Goal: Information Seeking & Learning: Find specific fact

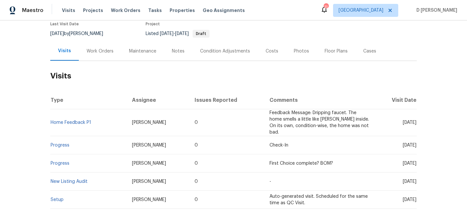
scroll to position [65, 0]
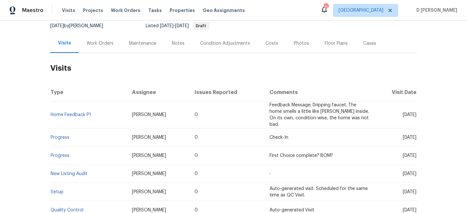
click at [101, 42] on div "Work Orders" at bounding box center [100, 43] width 27 height 6
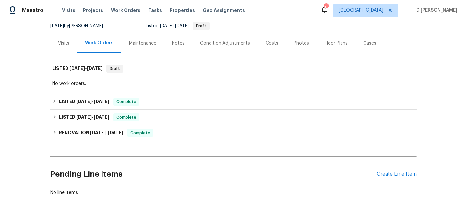
click at [64, 44] on div "Visits" at bounding box center [63, 43] width 11 height 6
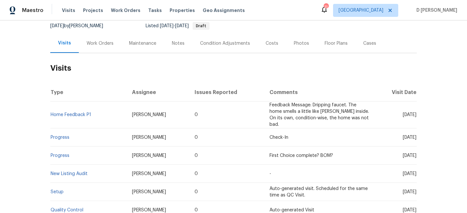
click at [97, 44] on div "Work Orders" at bounding box center [100, 43] width 27 height 6
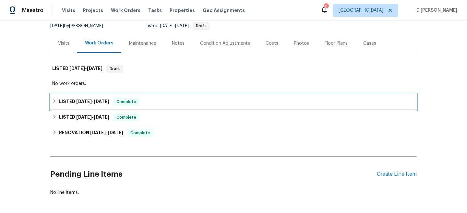
click at [54, 102] on icon at bounding box center [54, 101] width 5 height 5
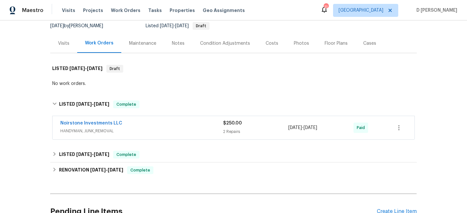
click at [95, 133] on span "HANDYMAN, JUNK_REMOVAL" at bounding box center [141, 131] width 163 height 6
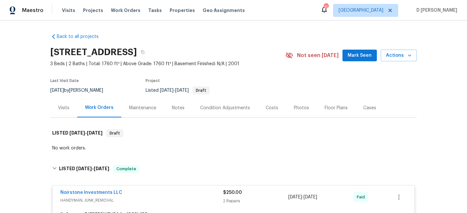
click at [67, 105] on div "Visits" at bounding box center [63, 108] width 11 height 6
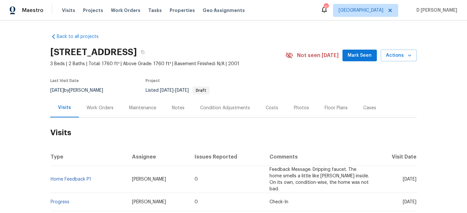
click at [105, 108] on div "Work Orders" at bounding box center [100, 108] width 27 height 6
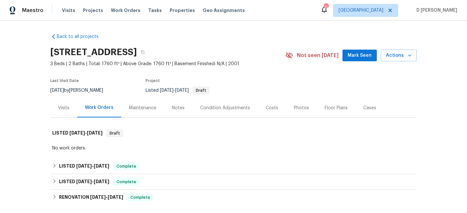
scroll to position [18, 0]
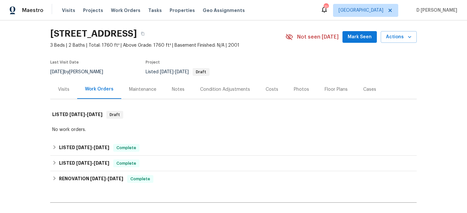
click at [58, 90] on div "Visits" at bounding box center [63, 89] width 11 height 6
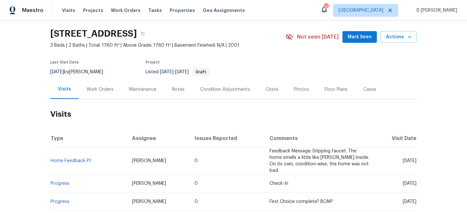
click at [95, 88] on div "Work Orders" at bounding box center [100, 89] width 27 height 6
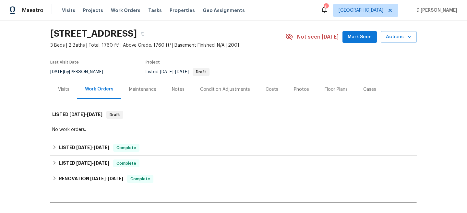
scroll to position [59, 0]
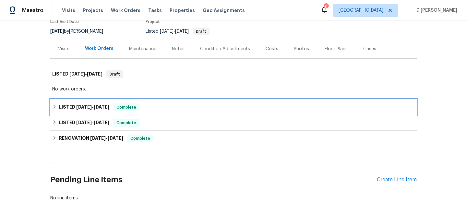
click at [56, 103] on div "LISTED 7/7/25 - 7/22/25 Complete" at bounding box center [233, 107] width 363 height 8
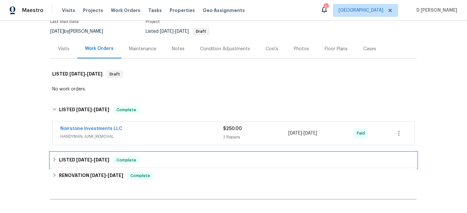
click at [56, 160] on icon at bounding box center [54, 159] width 5 height 5
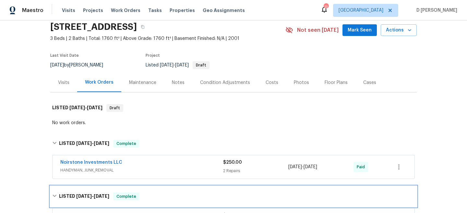
scroll to position [0, 0]
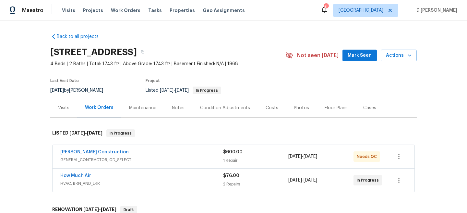
scroll to position [35, 0]
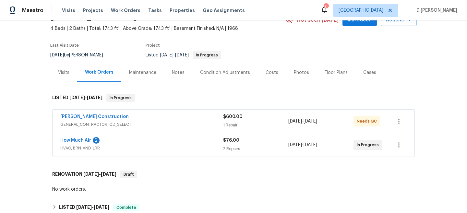
click at [130, 123] on span "GENERAL_CONTRACTOR, OD_SELECT" at bounding box center [141, 124] width 163 height 6
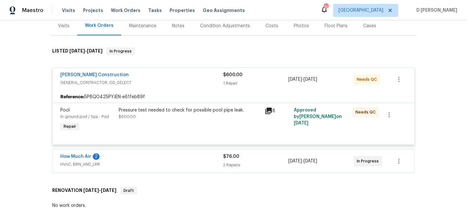
scroll to position [87, 0]
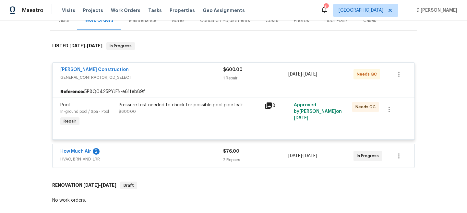
click at [269, 102] on icon at bounding box center [269, 106] width 8 height 8
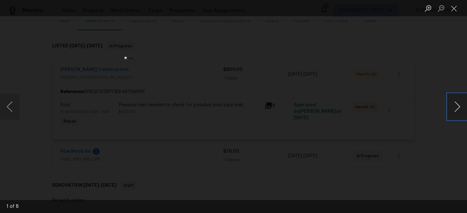
click at [456, 103] on button "Next image" at bounding box center [457, 107] width 19 height 26
click at [454, 7] on button "Close lightbox" at bounding box center [454, 8] width 13 height 11
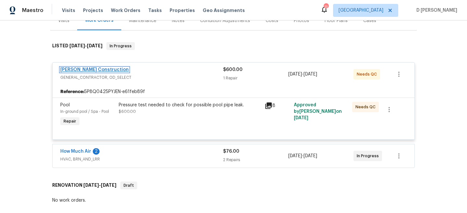
click at [94, 69] on link "Navarro Construction" at bounding box center [94, 69] width 68 height 5
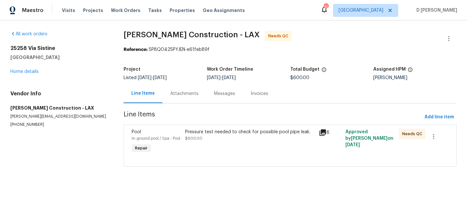
click at [180, 97] on div "Attachments" at bounding box center [185, 93] width 44 height 19
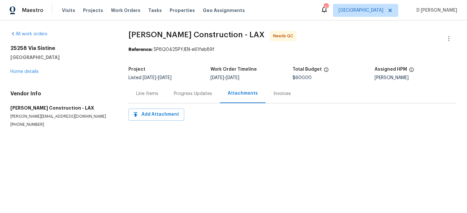
click at [232, 100] on div "Attachments" at bounding box center [243, 93] width 46 height 19
click at [194, 95] on div "Progress Updates" at bounding box center [193, 94] width 38 height 6
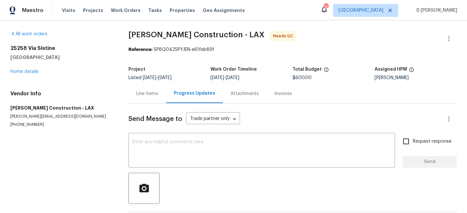
click at [146, 96] on div "Line Items" at bounding box center [147, 94] width 22 height 6
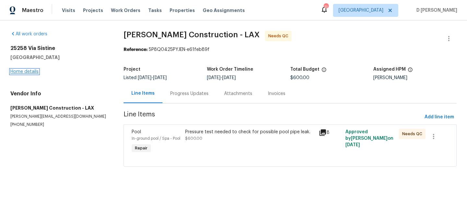
click at [31, 72] on link "Home details" at bounding box center [24, 71] width 28 height 5
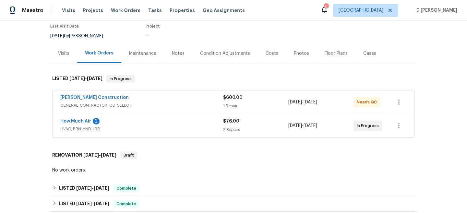
scroll to position [55, 0]
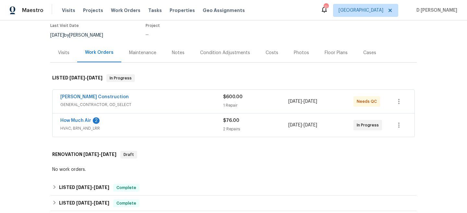
click at [165, 107] on span "GENERAL_CONTRACTOR, OD_SELECT" at bounding box center [141, 105] width 163 height 6
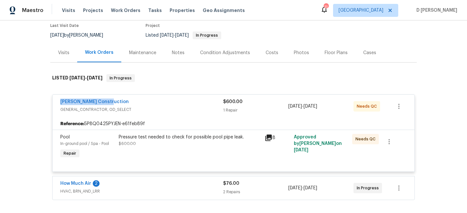
drag, startPoint x: 56, startPoint y: 100, endPoint x: 117, endPoint y: 100, distance: 60.7
click at [117, 100] on div "Navarro Construction GENERAL_CONTRACTOR, OD_SELECT $600.00 1 Repair 9/2/2025 - …" at bounding box center [234, 106] width 362 height 23
copy link "Navarro Construction"
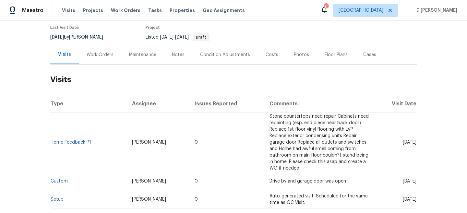
scroll to position [73, 0]
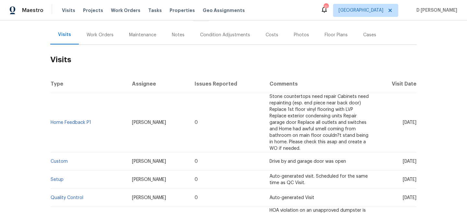
click at [97, 35] on div "Work Orders" at bounding box center [100, 35] width 27 height 6
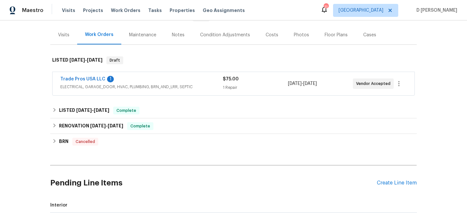
click at [107, 89] on span "ELECTRICAL, GARAGE_DOOR, HVAC, PLUMBING, BRN_AND_LRR, SEPTIC" at bounding box center [141, 87] width 163 height 6
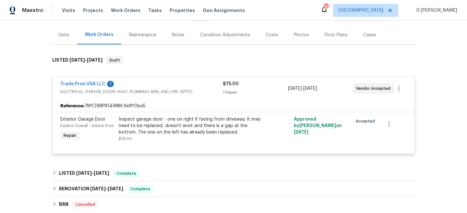
click at [107, 89] on span "ELECTRICAL, GARAGE_DOOR, HVAC, PLUMBING, BRN_AND_LRR, SEPTIC" at bounding box center [141, 92] width 163 height 6
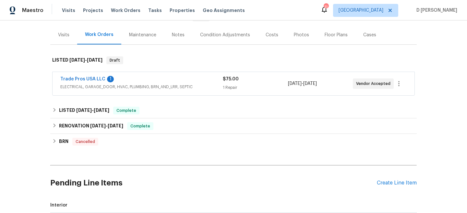
click at [66, 34] on div "Visits" at bounding box center [63, 35] width 11 height 6
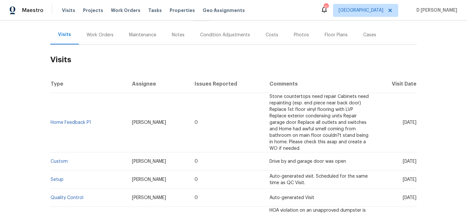
click at [78, 125] on td "Home Feedback P1" at bounding box center [88, 122] width 77 height 59
click at [76, 123] on link "Home Feedback P1" at bounding box center [71, 122] width 41 height 5
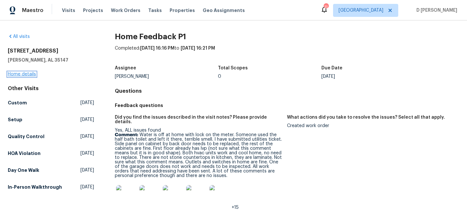
click at [28, 73] on link "Home details" at bounding box center [22, 74] width 28 height 5
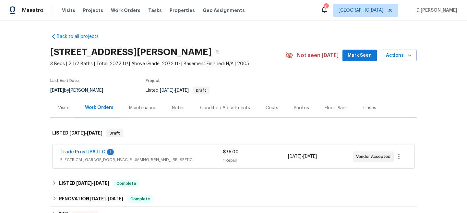
click at [67, 109] on div "Visits" at bounding box center [63, 108] width 11 height 6
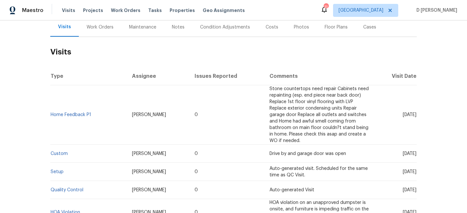
scroll to position [94, 0]
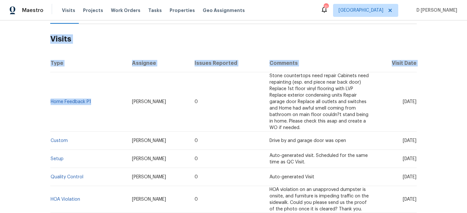
drag, startPoint x: 95, startPoint y: 102, endPoint x: 50, endPoint y: 101, distance: 45.1
click at [50, 101] on div "Back to all projects 5882 Forest Lakes Cv, Sterrett, AL 35147 3 Beds | 2 1/2 Ba…" at bounding box center [233, 116] width 467 height 193
click at [107, 58] on th "Type" at bounding box center [88, 63] width 77 height 18
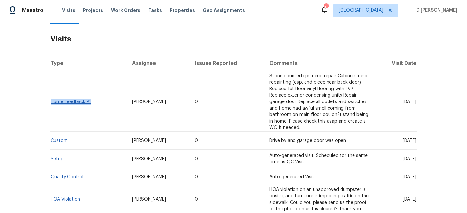
drag, startPoint x: 91, startPoint y: 102, endPoint x: 52, endPoint y: 102, distance: 39.9
click at [52, 102] on td "Home Feedback P1" at bounding box center [88, 101] width 77 height 59
copy link "Home Feedback P1"
drag, startPoint x: 390, startPoint y: 103, endPoint x: 405, endPoint y: 103, distance: 14.6
click at [405, 103] on span "Tue, Sep 02 2025" at bounding box center [410, 102] width 14 height 5
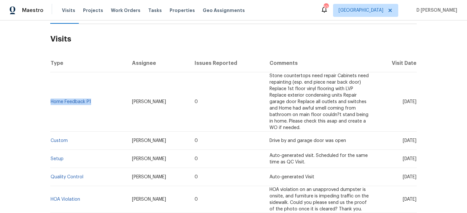
copy span "Sep 02"
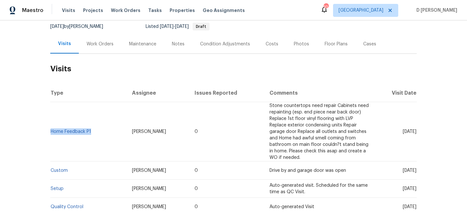
scroll to position [63, 0]
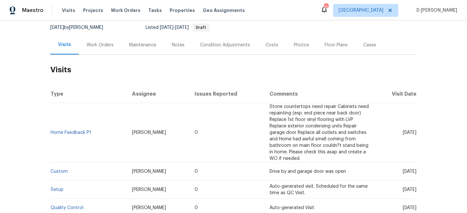
click at [100, 45] on div "Work Orders" at bounding box center [100, 45] width 27 height 6
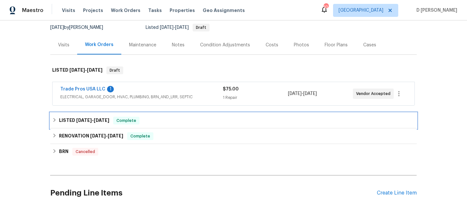
click at [57, 118] on div "LISTED 6/9/25 - 6/13/25 Complete" at bounding box center [233, 121] width 363 height 8
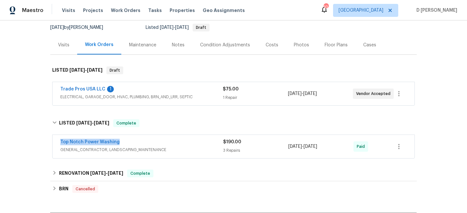
drag, startPoint x: 56, startPoint y: 140, endPoint x: 139, endPoint y: 140, distance: 82.4
click at [139, 140] on div "Top Notch Power Washing GENERAL_CONTRACTOR, LANDSCAPING_MAINTENANCE $190.00 3 R…" at bounding box center [234, 146] width 362 height 23
copy link "Top Notch Power Washing"
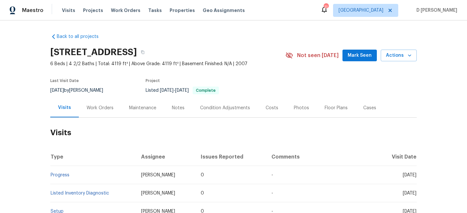
scroll to position [31, 0]
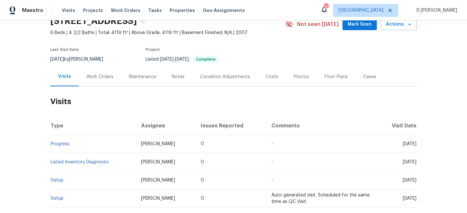
click at [97, 77] on div "Work Orders" at bounding box center [100, 77] width 27 height 6
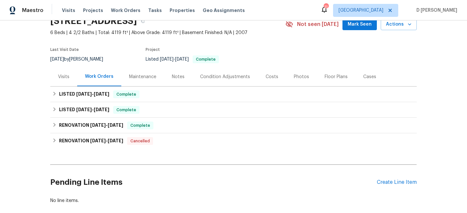
click at [61, 77] on div "Visits" at bounding box center [63, 77] width 11 height 6
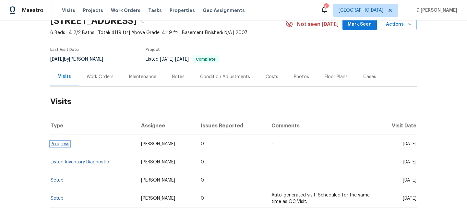
click at [62, 145] on link "Progress" at bounding box center [60, 144] width 19 height 5
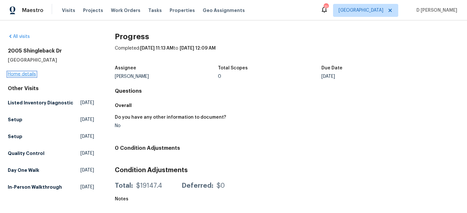
click at [26, 76] on link "Home details" at bounding box center [22, 74] width 28 height 5
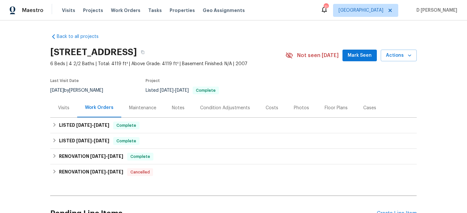
click at [61, 109] on div "Visits" at bounding box center [63, 108] width 11 height 6
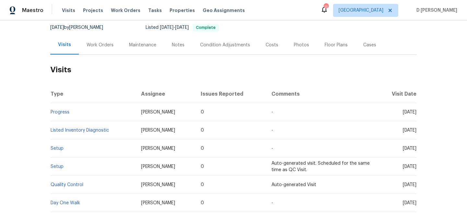
scroll to position [63, 0]
click at [61, 113] on link "Progress" at bounding box center [60, 112] width 19 height 5
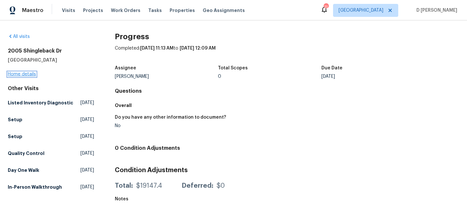
click at [21, 73] on link "Home details" at bounding box center [22, 74] width 28 height 5
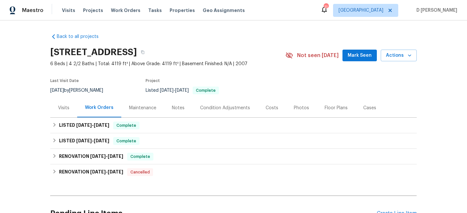
click at [60, 107] on div "Visits" at bounding box center [63, 108] width 11 height 6
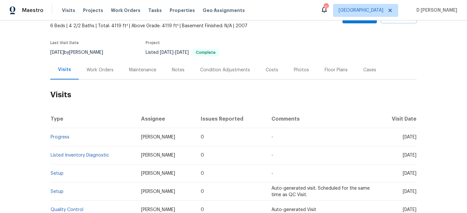
scroll to position [47, 0]
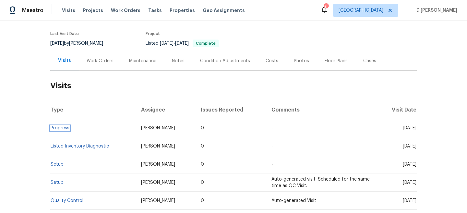
click at [60, 128] on link "Progress" at bounding box center [60, 128] width 19 height 5
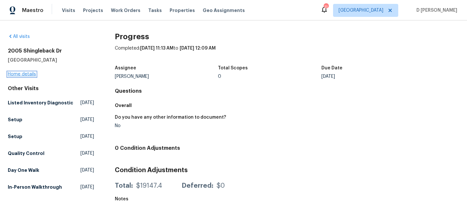
click at [28, 72] on link "Home details" at bounding box center [22, 74] width 28 height 5
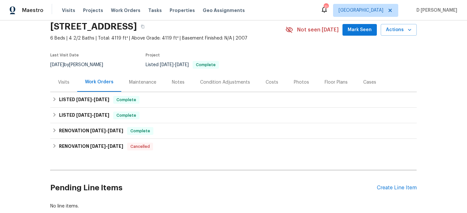
click at [64, 81] on div "Visits" at bounding box center [63, 82] width 11 height 6
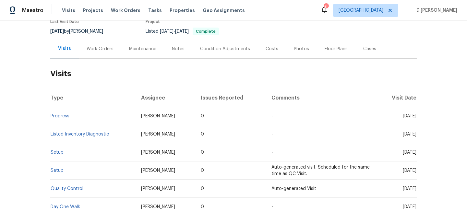
scroll to position [61, 0]
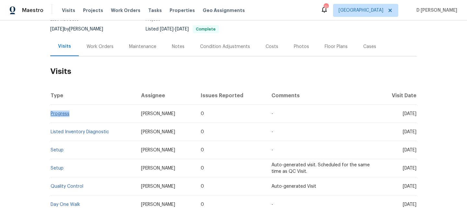
drag, startPoint x: 73, startPoint y: 114, endPoint x: 51, endPoint y: 114, distance: 22.7
click at [51, 114] on td "Progress" at bounding box center [93, 114] width 86 height 18
copy link "Progress"
drag, startPoint x: 390, startPoint y: 113, endPoint x: 405, endPoint y: 113, distance: 15.6
click at [405, 113] on span "Fri, Sep 05 2025" at bounding box center [410, 114] width 14 height 5
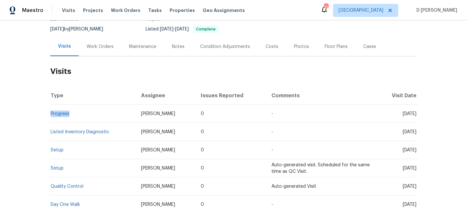
copy span "Sep 05"
click at [94, 47] on div "Work Orders" at bounding box center [100, 46] width 27 height 6
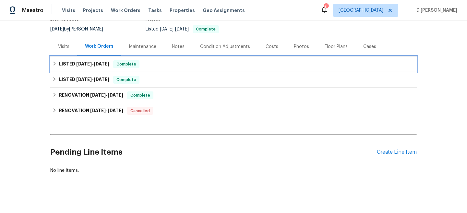
click at [54, 64] on icon at bounding box center [54, 63] width 5 height 5
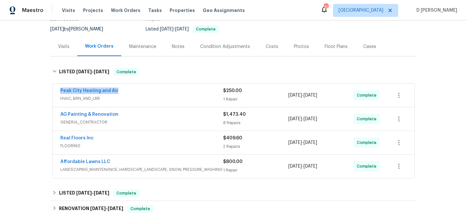
drag, startPoint x: 55, startPoint y: 88, endPoint x: 129, endPoint y: 88, distance: 73.6
click at [129, 88] on div "Peak City Heating and Air HVAC, BRN_AND_LRR $250.00 1 Repair 8/27/2025 - 9/3/20…" at bounding box center [234, 95] width 362 height 23
copy link "Peak City Heating and Air"
click at [69, 46] on div "Visits" at bounding box center [63, 46] width 27 height 19
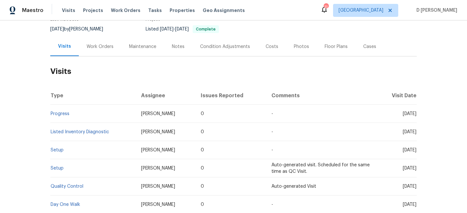
scroll to position [67, 0]
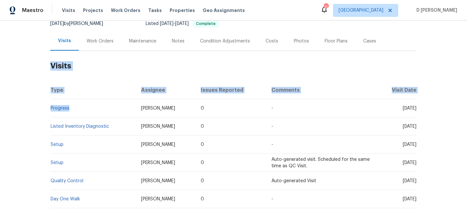
drag, startPoint x: 73, startPoint y: 106, endPoint x: 50, endPoint y: 107, distance: 23.4
click at [50, 107] on td "Progress" at bounding box center [93, 108] width 86 height 18
click at [116, 94] on th "Type" at bounding box center [93, 90] width 86 height 18
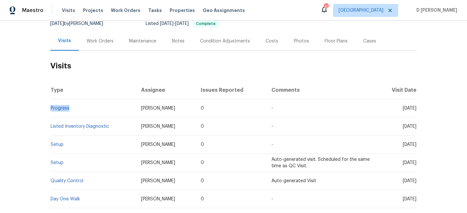
drag, startPoint x: 74, startPoint y: 108, endPoint x: 50, endPoint y: 108, distance: 23.4
click at [50, 108] on td "Progress" at bounding box center [93, 108] width 86 height 18
copy link "Progress"
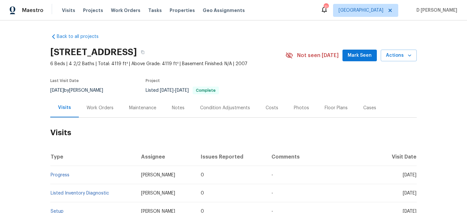
scroll to position [55, 0]
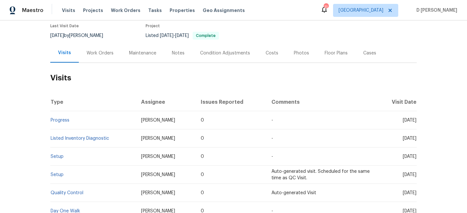
click at [106, 55] on div "Work Orders" at bounding box center [100, 53] width 27 height 6
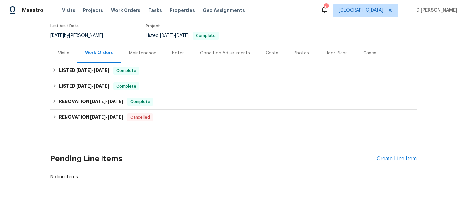
click at [66, 54] on div "Visits" at bounding box center [63, 53] width 11 height 6
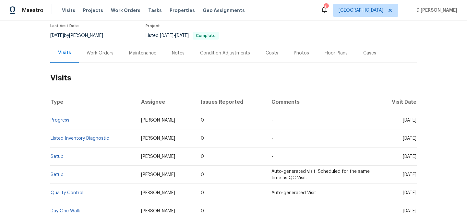
scroll to position [56, 0]
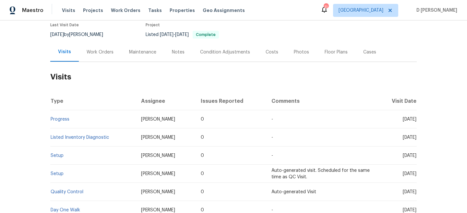
click at [102, 53] on div "Work Orders" at bounding box center [100, 52] width 27 height 6
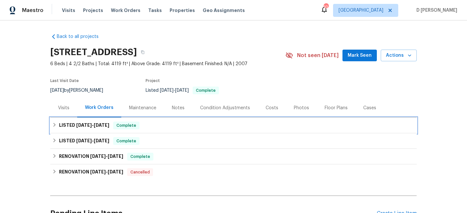
click at [56, 126] on icon at bounding box center [54, 125] width 5 height 5
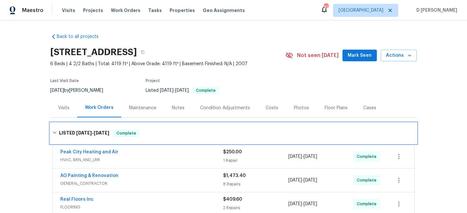
click at [56, 131] on icon at bounding box center [54, 132] width 5 height 5
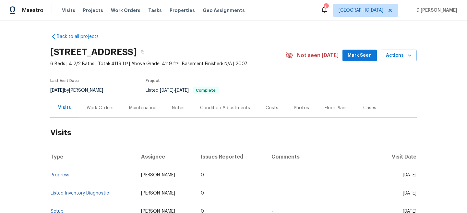
scroll to position [17, 0]
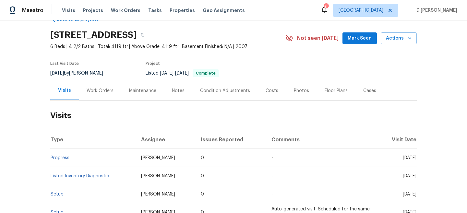
click at [108, 90] on div "Work Orders" at bounding box center [100, 91] width 27 height 6
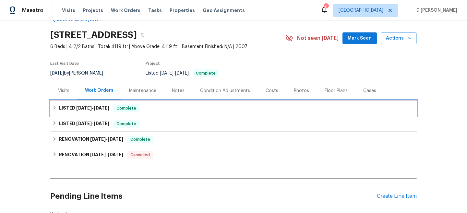
click at [55, 106] on icon at bounding box center [54, 107] width 5 height 5
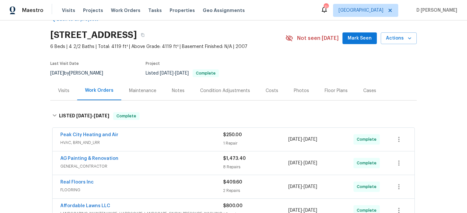
click at [68, 87] on div "Visits" at bounding box center [63, 90] width 27 height 19
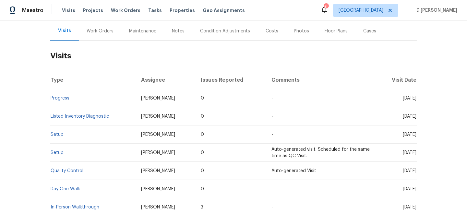
scroll to position [81, 0]
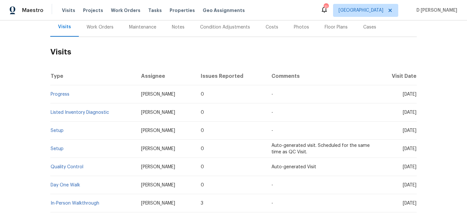
drag, startPoint x: 389, startPoint y: 94, endPoint x: 405, endPoint y: 94, distance: 15.6
click at [405, 94] on span "Fri, Sep 05 2025" at bounding box center [410, 94] width 14 height 5
copy span "Sep 05"
click at [91, 29] on div "Work Orders" at bounding box center [100, 27] width 27 height 6
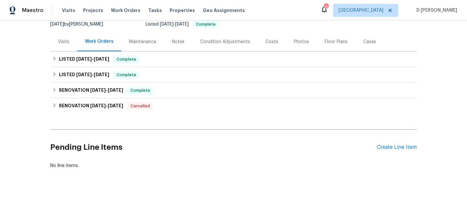
scroll to position [66, 0]
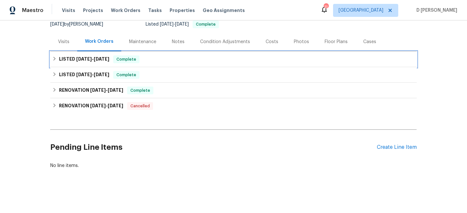
click at [52, 58] on icon at bounding box center [54, 58] width 5 height 5
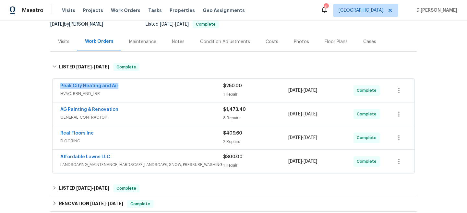
drag, startPoint x: 56, startPoint y: 87, endPoint x: 139, endPoint y: 87, distance: 83.4
click at [139, 87] on div "Peak City Heating and Air HVAC, BRN_AND_LRR $250.00 1 Repair 8/27/2025 - 9/3/20…" at bounding box center [234, 90] width 362 height 23
copy link "Peak City Heating and Air"
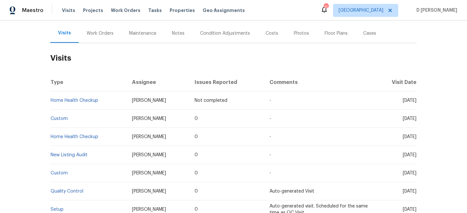
scroll to position [73, 0]
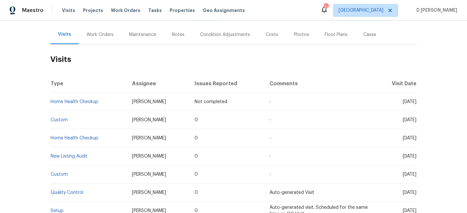
click at [99, 35] on div "Work Orders" at bounding box center [100, 34] width 27 height 6
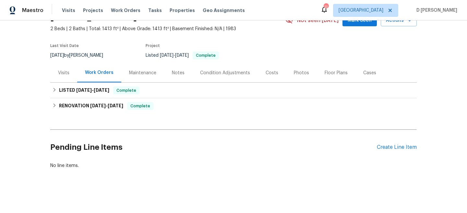
scroll to position [35, 0]
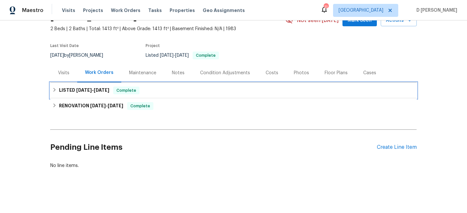
click at [56, 90] on icon at bounding box center [54, 90] width 5 height 5
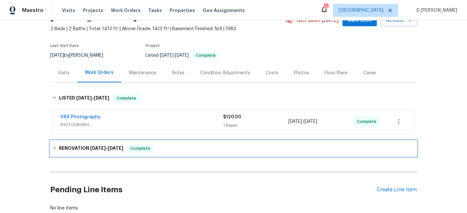
click at [58, 149] on div "RENOVATION 8/6/25 - 8/15/25 Complete" at bounding box center [233, 149] width 363 height 8
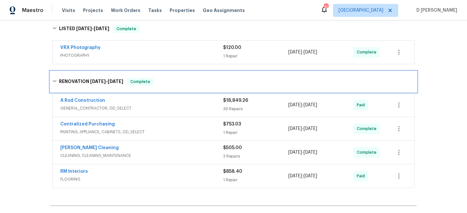
scroll to position [115, 0]
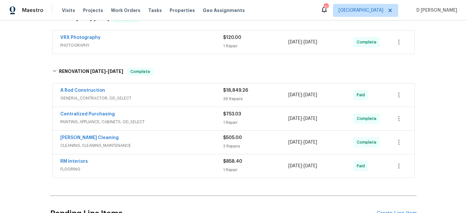
click at [126, 101] on span "GENERAL_CONTRACTOR, OD_SELECT" at bounding box center [141, 98] width 163 height 6
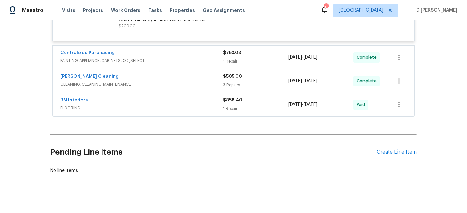
scroll to position [2255, 0]
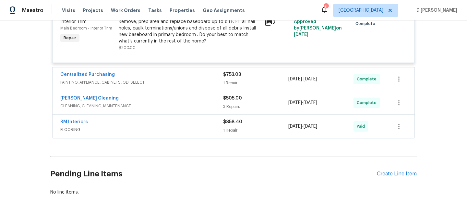
click at [132, 79] on div "Centralized Purchasing" at bounding box center [141, 75] width 163 height 8
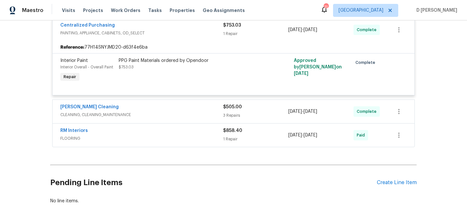
scroll to position [2312, 0]
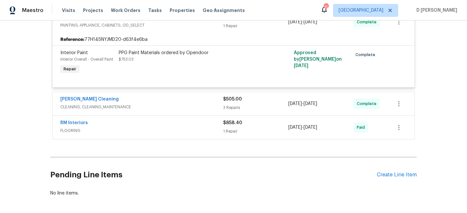
click at [124, 105] on span "CLEANING, CLEANING_MAINTENANCE" at bounding box center [141, 107] width 163 height 6
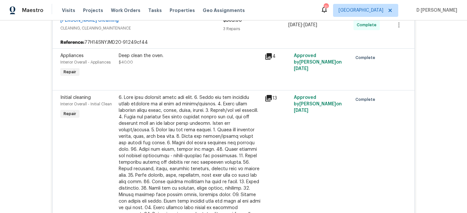
scroll to position [2392, 0]
click at [87, 29] on span "CLEANING, CLEANING_MAINTENANCE" at bounding box center [141, 28] width 163 height 6
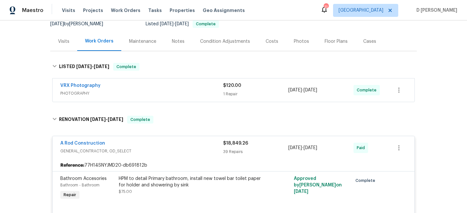
scroll to position [71, 0]
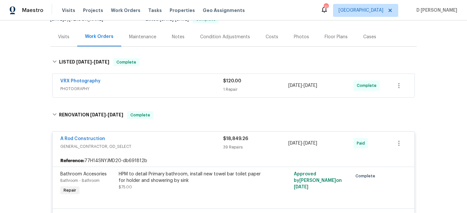
click at [83, 147] on span "GENERAL_CONTRACTOR, OD_SELECT" at bounding box center [141, 146] width 163 height 6
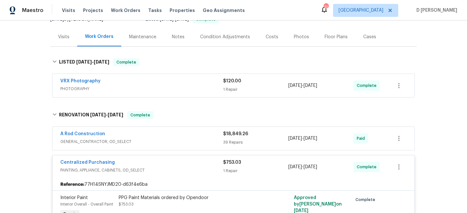
click at [85, 169] on span "PAINTING, APPLIANCE, CABINETS, OD_SELECT" at bounding box center [141, 170] width 163 height 6
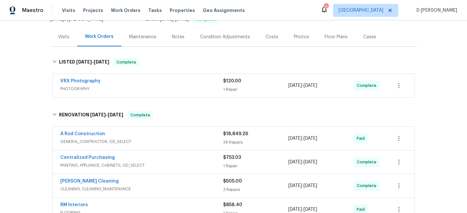
click at [59, 32] on div "Visits" at bounding box center [63, 36] width 27 height 19
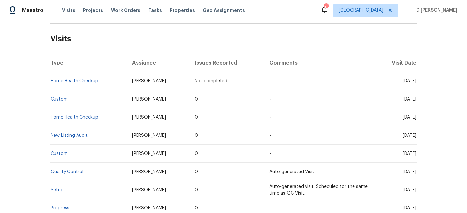
scroll to position [95, 0]
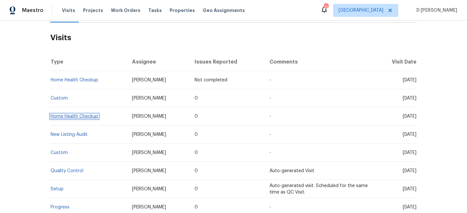
click at [91, 117] on link "Home Health Checkup" at bounding box center [75, 116] width 48 height 5
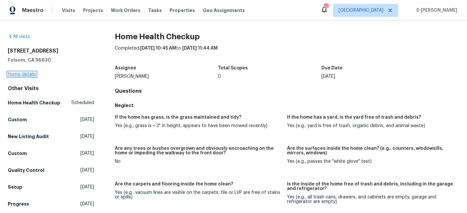
click at [26, 74] on link "Home details" at bounding box center [22, 74] width 28 height 5
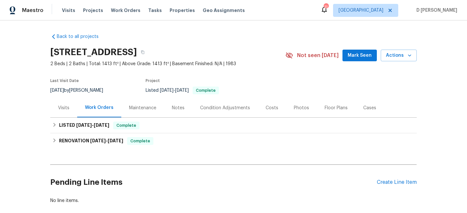
click at [63, 108] on div "Visits" at bounding box center [63, 108] width 11 height 6
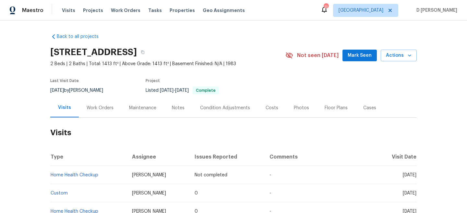
scroll to position [63, 0]
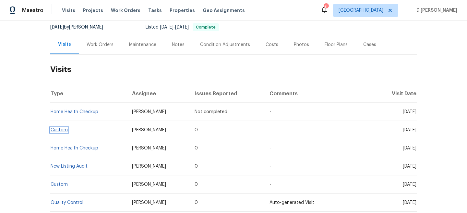
click at [61, 130] on link "Custom" at bounding box center [59, 130] width 17 height 5
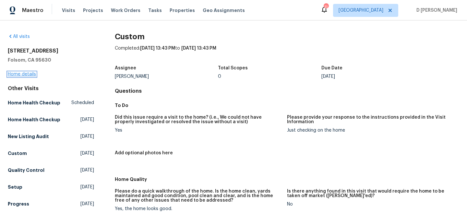
click at [27, 75] on link "Home details" at bounding box center [22, 74] width 28 height 5
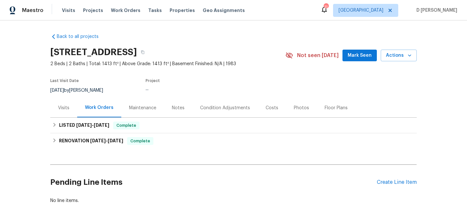
click at [63, 109] on div "Visits" at bounding box center [63, 108] width 11 height 6
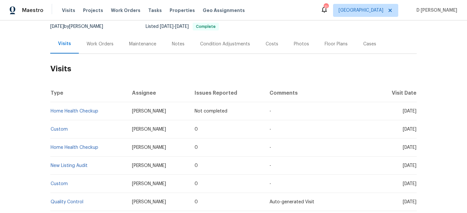
scroll to position [65, 0]
click at [95, 48] on div "Work Orders" at bounding box center [100, 43] width 42 height 19
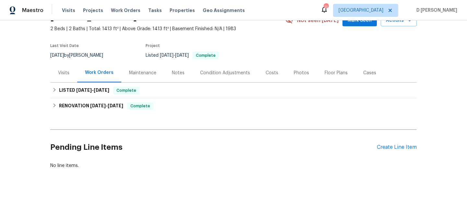
scroll to position [35, 0]
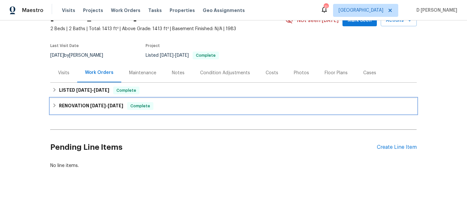
click at [55, 106] on icon at bounding box center [55, 105] width 2 height 4
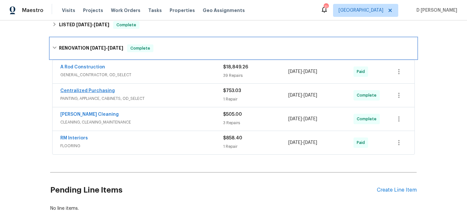
scroll to position [102, 0]
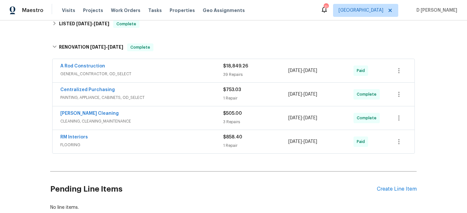
click at [116, 77] on div "A Rod Construction GENERAL_CONTRACTOR, OD_SELECT" at bounding box center [141, 71] width 163 height 16
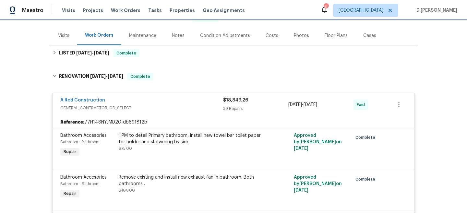
scroll to position [0, 0]
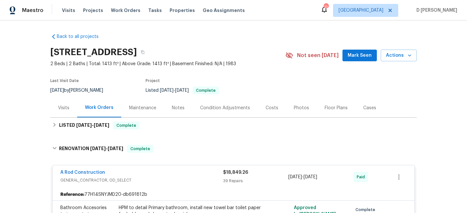
click at [68, 103] on div "Visits" at bounding box center [63, 107] width 27 height 19
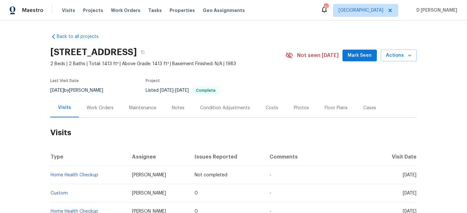
scroll to position [34, 0]
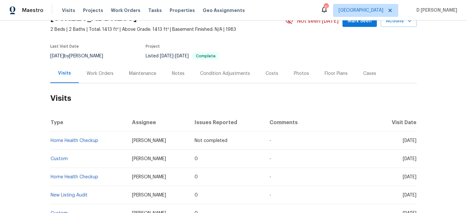
drag, startPoint x: 389, startPoint y: 158, endPoint x: 403, endPoint y: 158, distance: 14.6
click at [403, 158] on span "Thu, Sep 04 2025" at bounding box center [410, 159] width 14 height 5
copy span "Sep 04"
click at [95, 76] on div "Work Orders" at bounding box center [100, 73] width 27 height 6
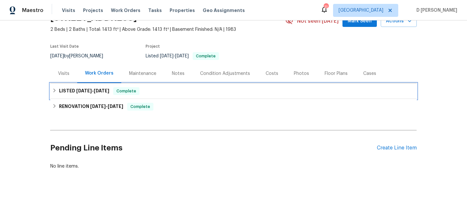
click at [59, 93] on div "LISTED 8/23/25 - 8/25/25 Complete" at bounding box center [233, 91] width 363 height 8
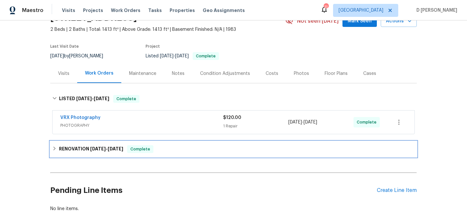
click at [53, 146] on div "RENOVATION 8/6/25 - 8/15/25 Complete" at bounding box center [233, 149] width 363 height 8
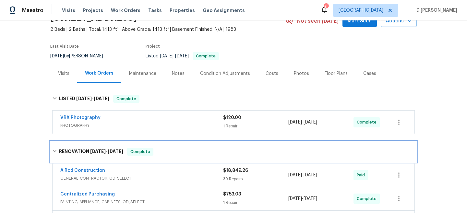
scroll to position [60, 0]
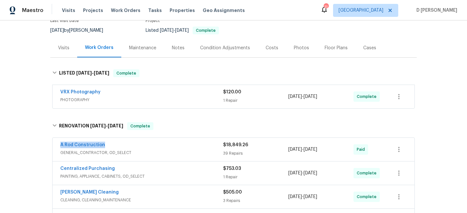
drag, startPoint x: 55, startPoint y: 145, endPoint x: 129, endPoint y: 145, distance: 74.0
click at [129, 145] on div "A Rod Construction GENERAL_CONTRACTOR, OD_SELECT $18,849.26 39 Repairs 8/6/2025…" at bounding box center [234, 149] width 362 height 23
copy link "A Rod Construction"
click at [65, 47] on div "Visits" at bounding box center [63, 48] width 11 height 6
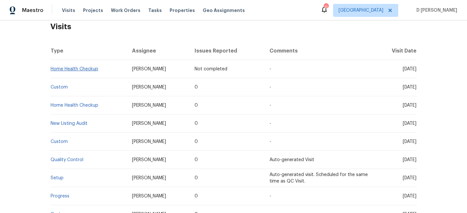
scroll to position [108, 0]
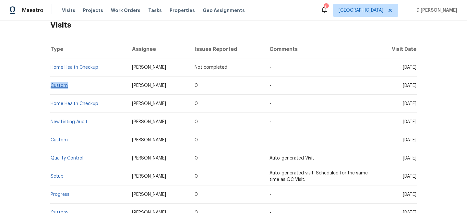
drag, startPoint x: 73, startPoint y: 87, endPoint x: 51, endPoint y: 86, distance: 21.8
click at [51, 86] on td "Custom" at bounding box center [88, 86] width 77 height 18
copy link "Custom"
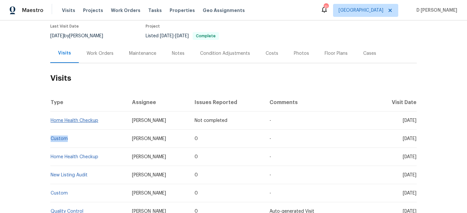
scroll to position [54, 0]
click at [89, 54] on div "Work Orders" at bounding box center [100, 54] width 27 height 6
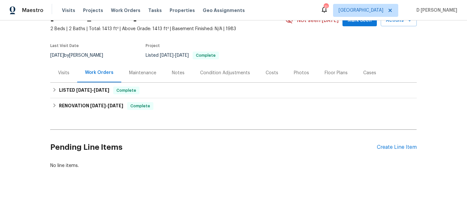
scroll to position [35, 0]
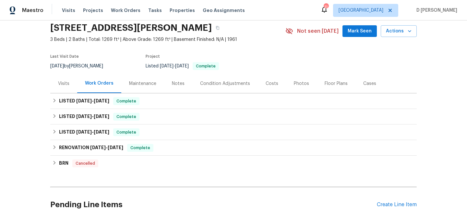
scroll to position [25, 0]
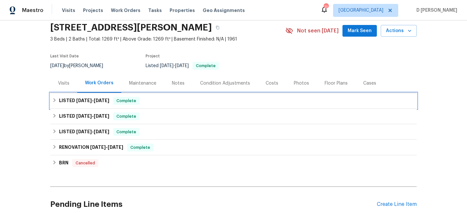
click at [56, 102] on icon at bounding box center [54, 100] width 5 height 5
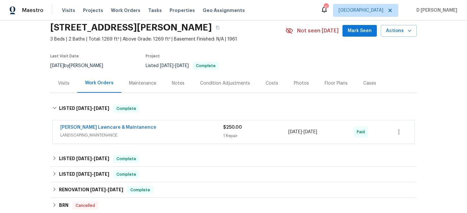
click at [145, 136] on span "LANDSCAPING_MAINTENANCE" at bounding box center [141, 135] width 163 height 6
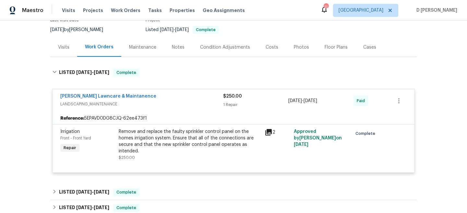
scroll to position [49, 0]
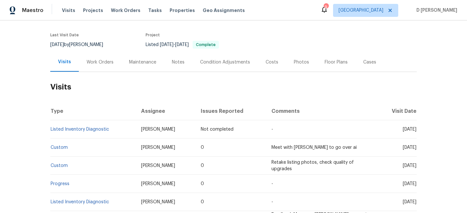
scroll to position [46, 0]
click at [91, 64] on div "Work Orders" at bounding box center [100, 62] width 27 height 6
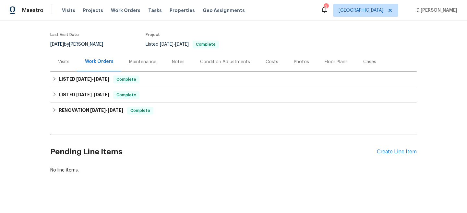
click at [65, 59] on div "Visits" at bounding box center [63, 62] width 11 height 6
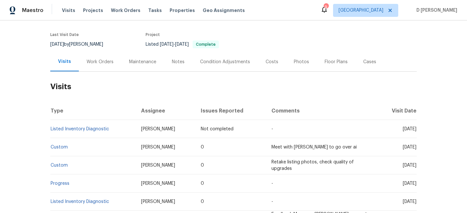
scroll to position [64, 0]
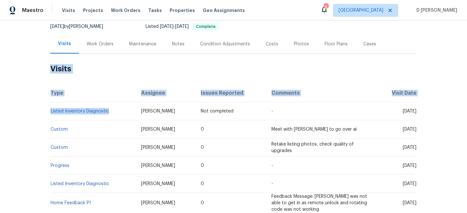
drag, startPoint x: 110, startPoint y: 111, endPoint x: 50, endPoint y: 111, distance: 60.3
click at [50, 111] on div "Back to all projects 3048 Laurel Springs Dr, Greensboro, NC 27410 3 Beds | 3 Ba…" at bounding box center [233, 116] width 467 height 193
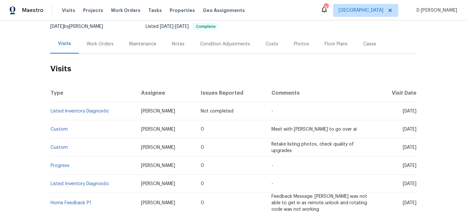
click at [70, 102] on td "Listed Inventory Diagnostic" at bounding box center [93, 111] width 86 height 18
drag, startPoint x: 112, startPoint y: 111, endPoint x: 51, endPoint y: 110, distance: 61.3
click at [51, 110] on td "Listed Inventory Diagnostic" at bounding box center [93, 111] width 86 height 18
copy link "Listed Inventory Diagnostic"
click at [89, 62] on h2 "Visits" at bounding box center [233, 69] width 367 height 30
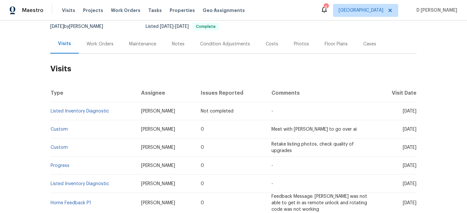
drag, startPoint x: 390, startPoint y: 130, endPoint x: 405, endPoint y: 130, distance: 15.2
click at [405, 130] on span "Thu, Aug 07 2025" at bounding box center [410, 129] width 14 height 5
copy span "Aug 07"
click at [98, 45] on div "Work Orders" at bounding box center [100, 44] width 27 height 6
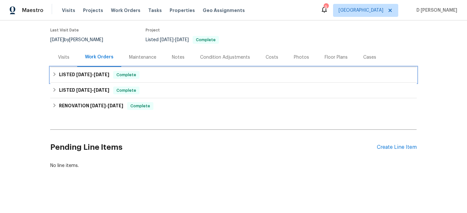
click at [56, 74] on icon at bounding box center [54, 74] width 5 height 5
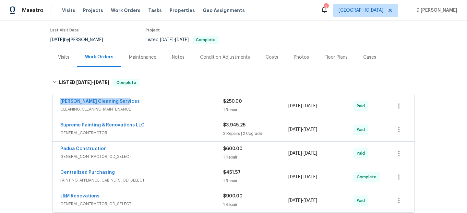
drag, startPoint x: 57, startPoint y: 99, endPoint x: 148, endPoint y: 99, distance: 90.5
click at [148, 99] on div "DePascale Cleaning Services CLEANING, CLEANING_MAINTENANCE $250.00 1 Repair 7/2…" at bounding box center [234, 105] width 362 height 23
copy link "DePascale Cleaning Services"
click at [68, 61] on div "Visits" at bounding box center [63, 57] width 27 height 19
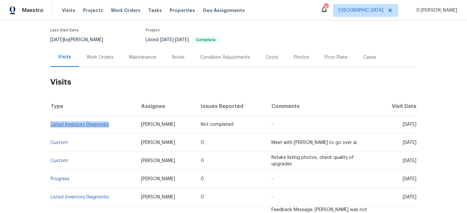
drag, startPoint x: 112, startPoint y: 126, endPoint x: 51, endPoint y: 123, distance: 61.1
click at [51, 123] on td "Listed Inventory Diagnostic" at bounding box center [93, 124] width 86 height 18
copy link "Listed Inventory Diagnostic"
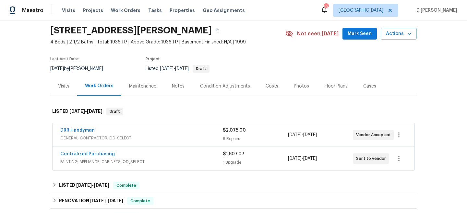
scroll to position [55, 0]
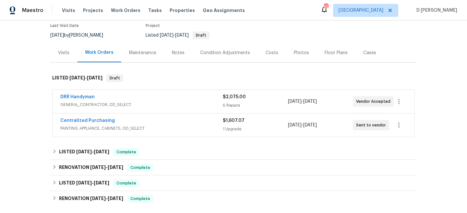
click at [173, 130] on span "PAINTING, APPLIANCE, CABINETS, OD_SELECT" at bounding box center [141, 128] width 163 height 6
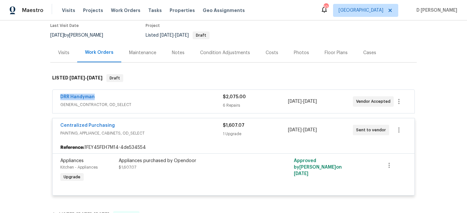
drag, startPoint x: 57, startPoint y: 99, endPoint x: 113, endPoint y: 98, distance: 56.4
click at [113, 98] on div "DRR Handyman GENERAL_CONTRACTOR, OD_SELECT $2,075.00 6 Repairs [DATE] - [DATE] …" at bounding box center [234, 101] width 362 height 23
copy link "DRR Handyman"
drag, startPoint x: 57, startPoint y: 125, endPoint x: 131, endPoint y: 125, distance: 73.6
click at [131, 125] on div "Centralized Purchasing PAINTING, APPLIANCE, CABINETS, OD_SELECT $1,607.07 1 Upg…" at bounding box center [234, 129] width 362 height 23
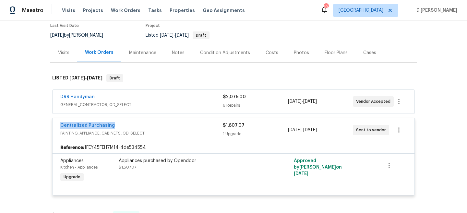
copy link "Centralized Purchasing"
